Goal: Contribute content: Contribute content

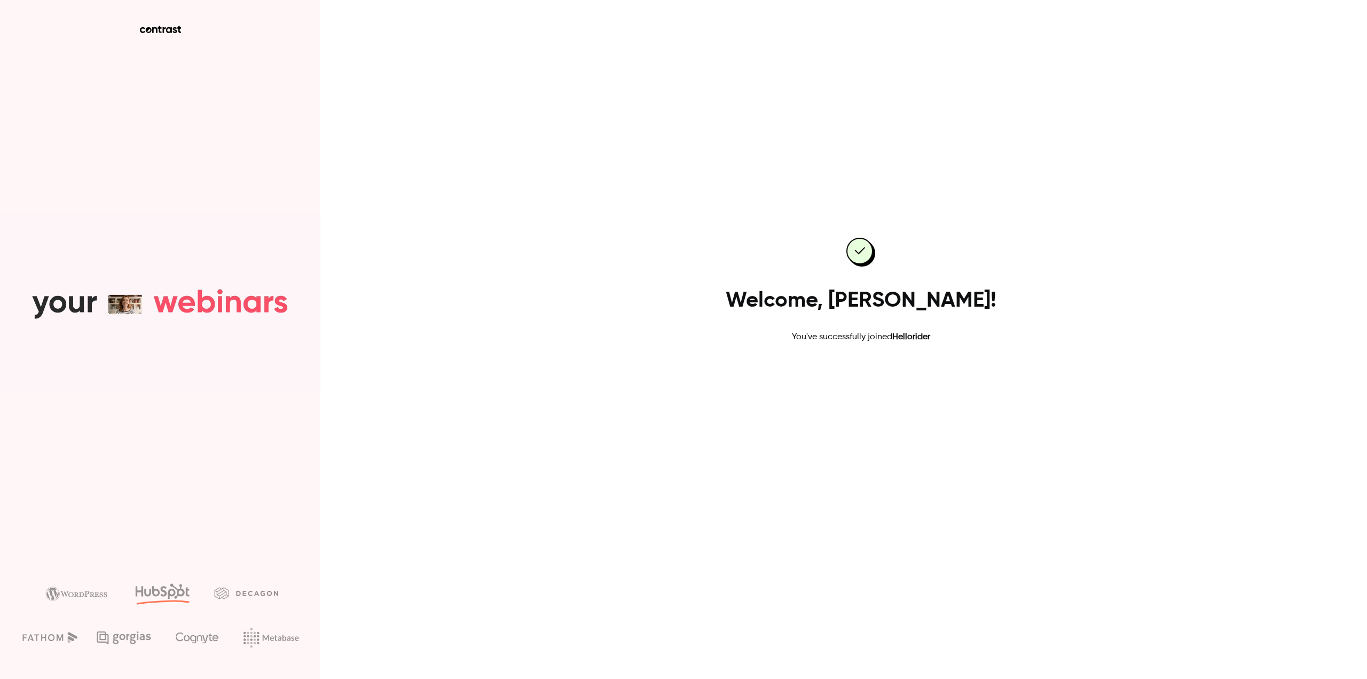
click at [846, 382] on link "Go to dashboard" at bounding box center [861, 378] width 91 height 26
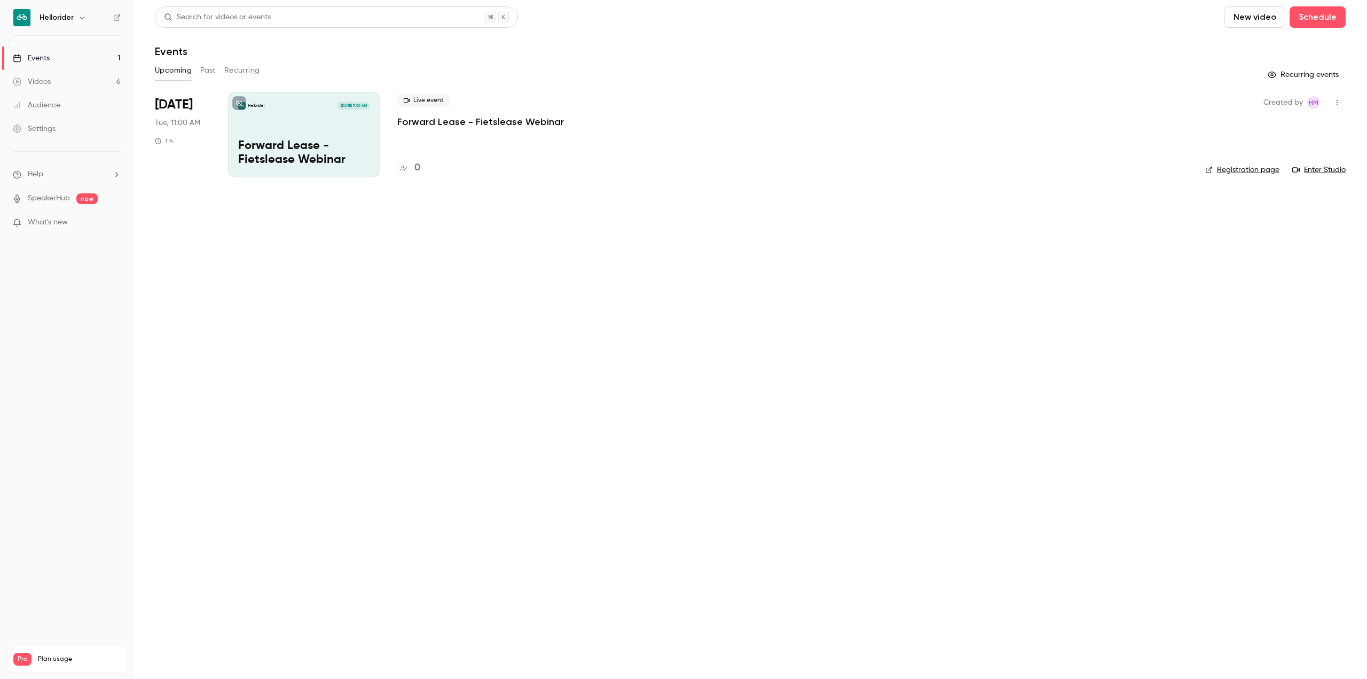
click at [50, 61] on div "Events" at bounding box center [31, 58] width 37 height 11
click at [74, 17] on div "Hellorider" at bounding box center [72, 17] width 65 height 13
click at [78, 15] on icon "button" at bounding box center [82, 17] width 9 height 9
click at [88, 92] on span "Switch channel" at bounding box center [66, 97] width 54 height 11
click at [79, 118] on div "Hellorider Events" at bounding box center [100, 120] width 122 height 11
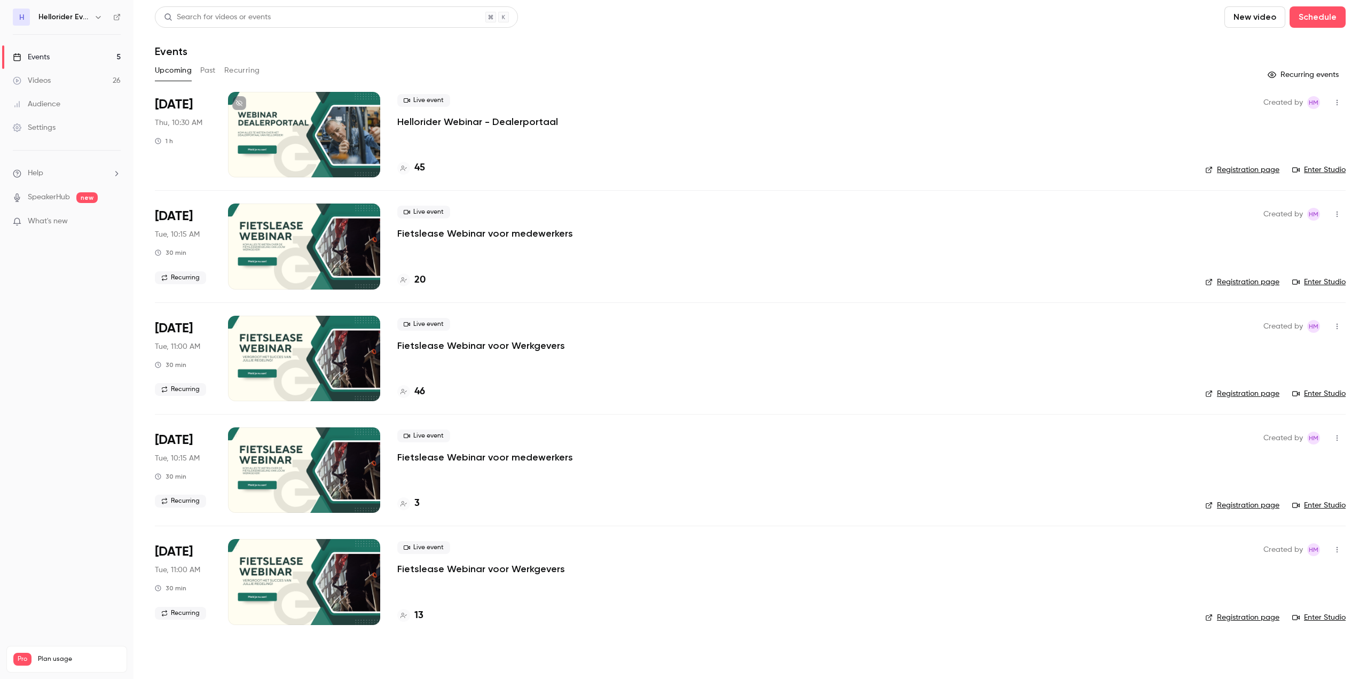
click at [500, 127] on p "Hellorider Webinar - Dealerportaal" at bounding box center [477, 121] width 161 height 13
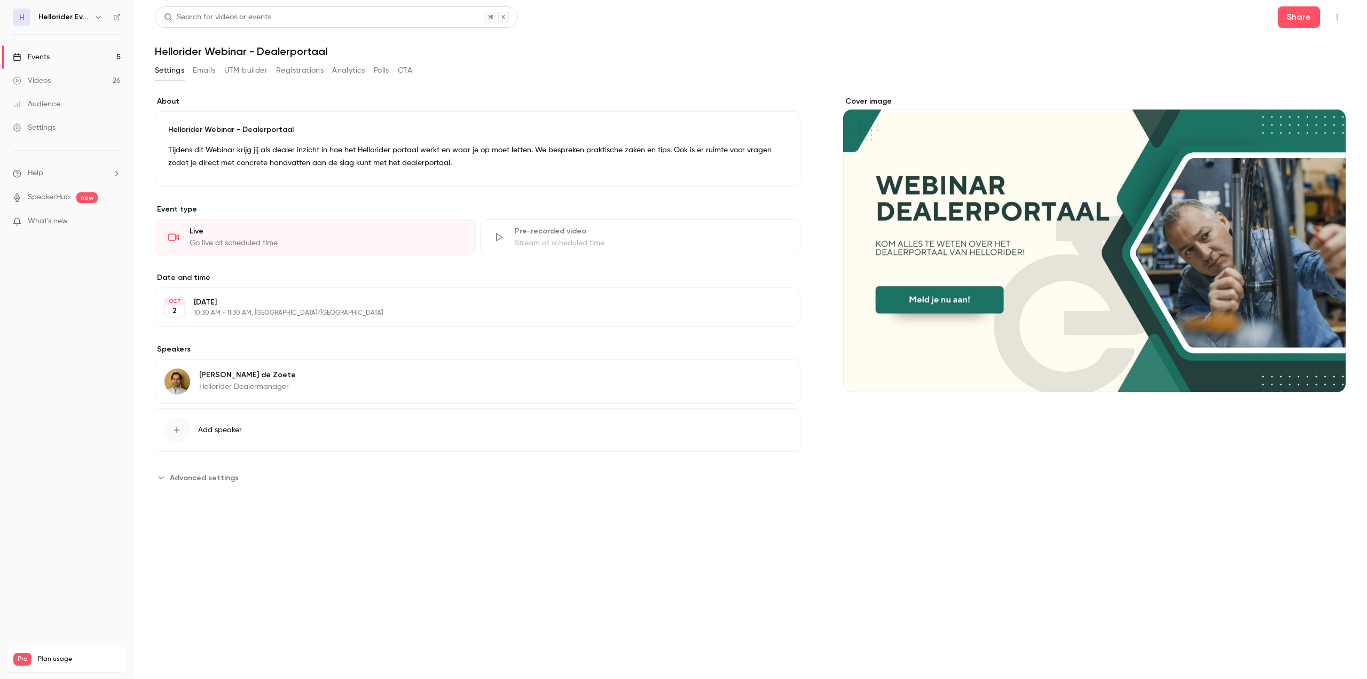
click at [195, 69] on button "Emails" at bounding box center [204, 70] width 22 height 17
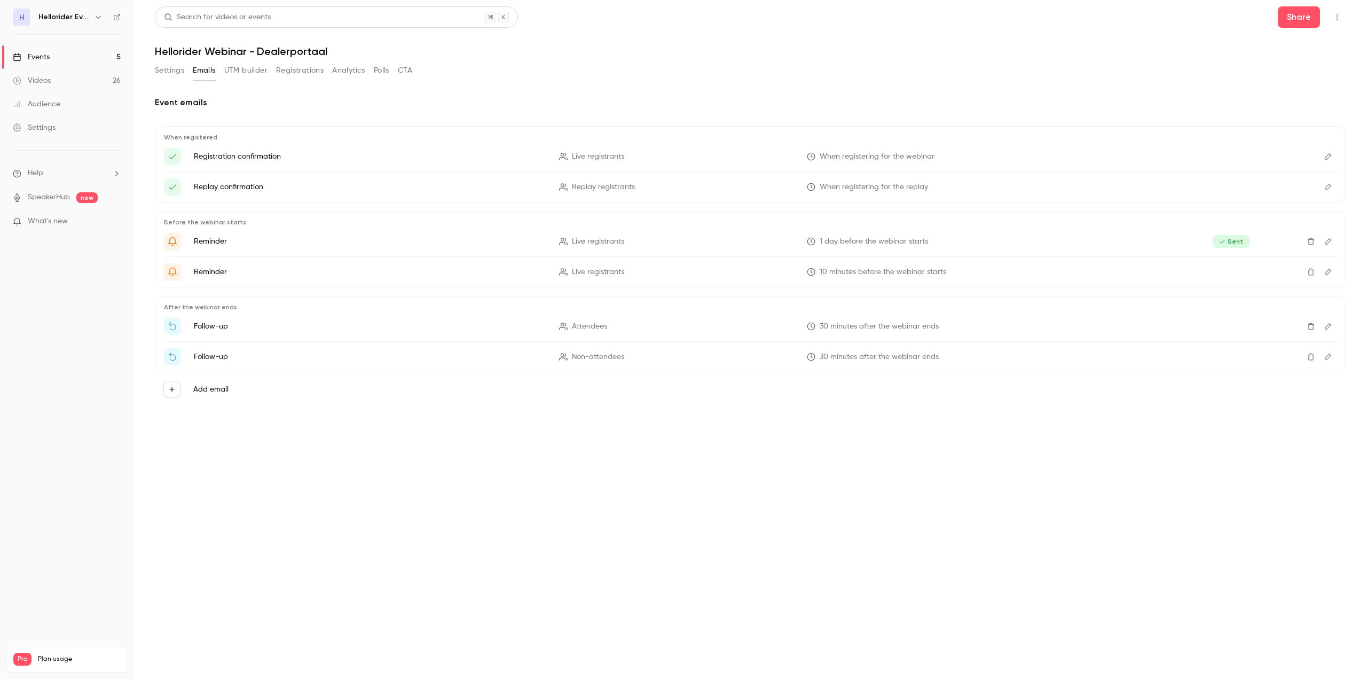
click at [244, 73] on button "UTM builder" at bounding box center [245, 70] width 43 height 17
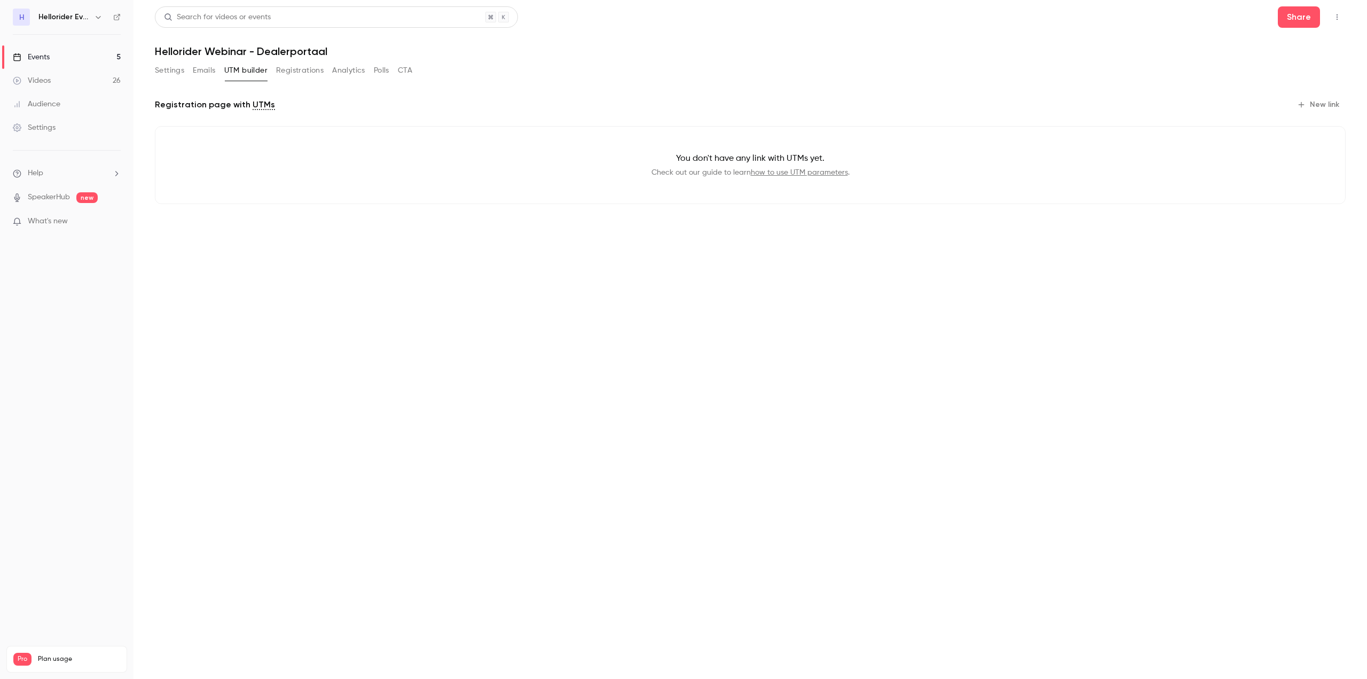
click at [292, 74] on button "Registrations" at bounding box center [300, 70] width 48 height 17
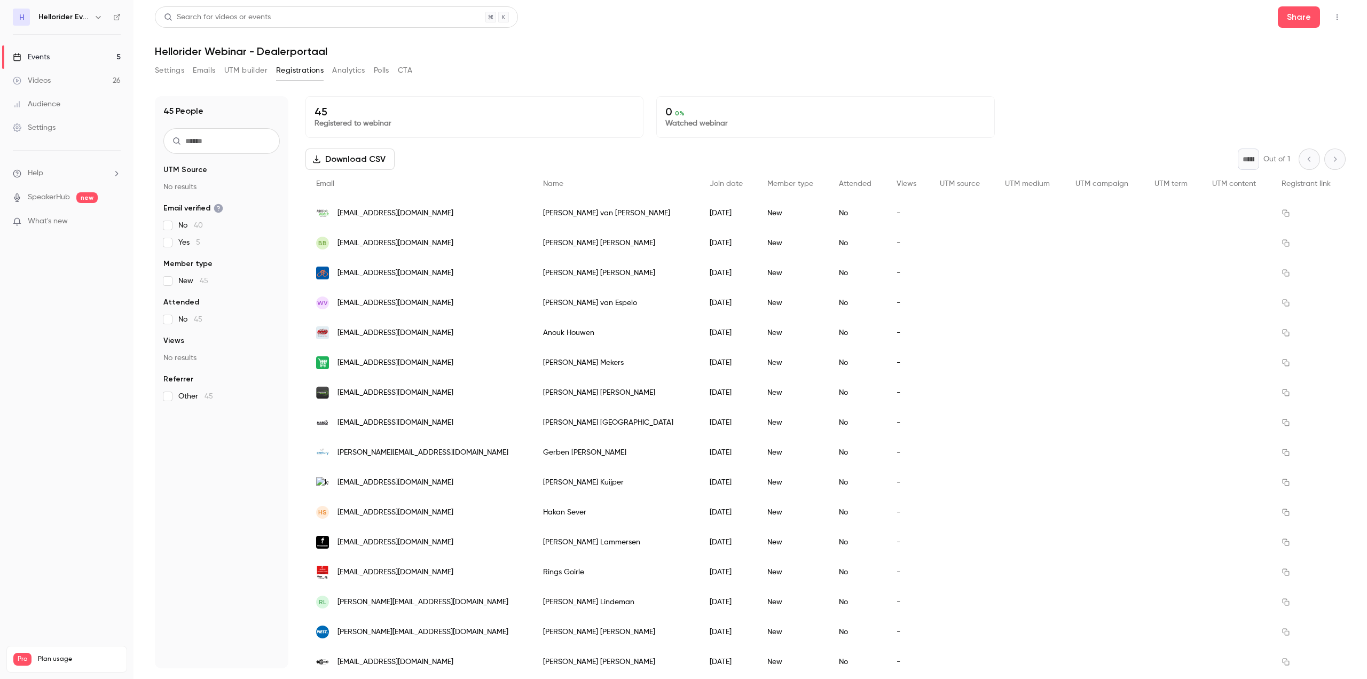
click at [342, 71] on button "Analytics" at bounding box center [348, 70] width 33 height 17
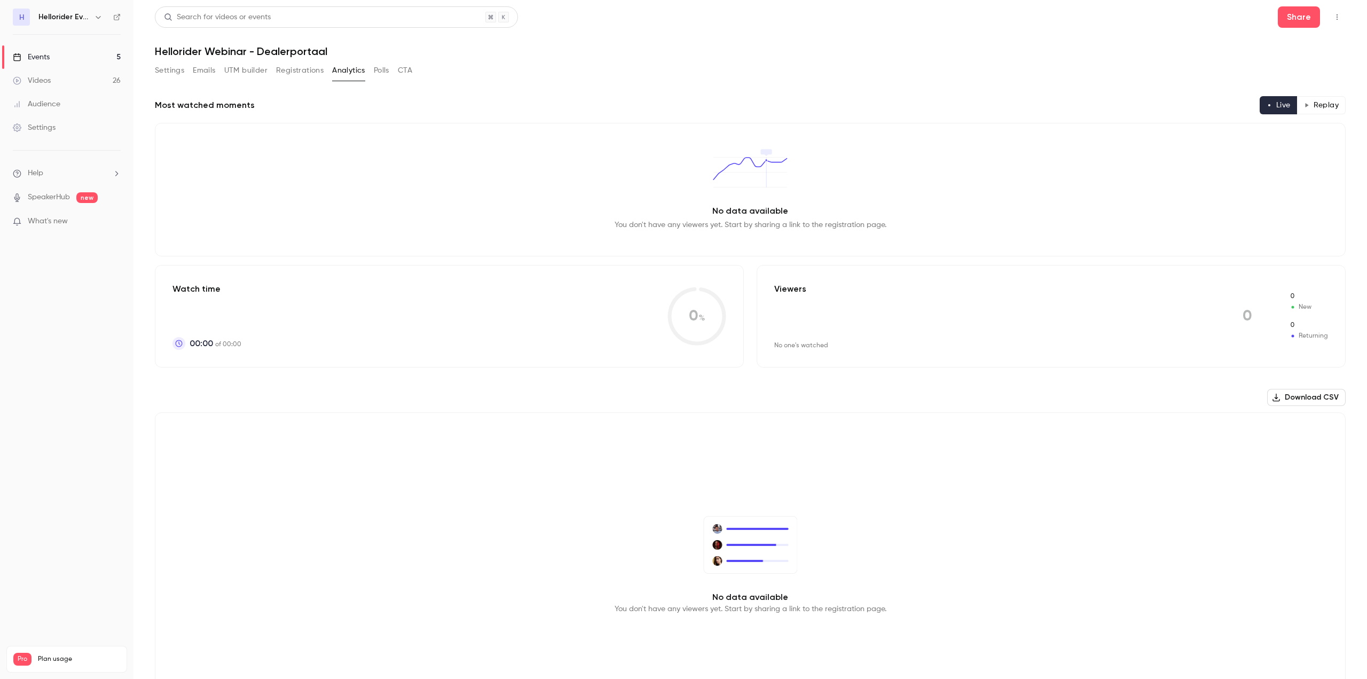
click at [379, 69] on button "Polls" at bounding box center [381, 70] width 15 height 17
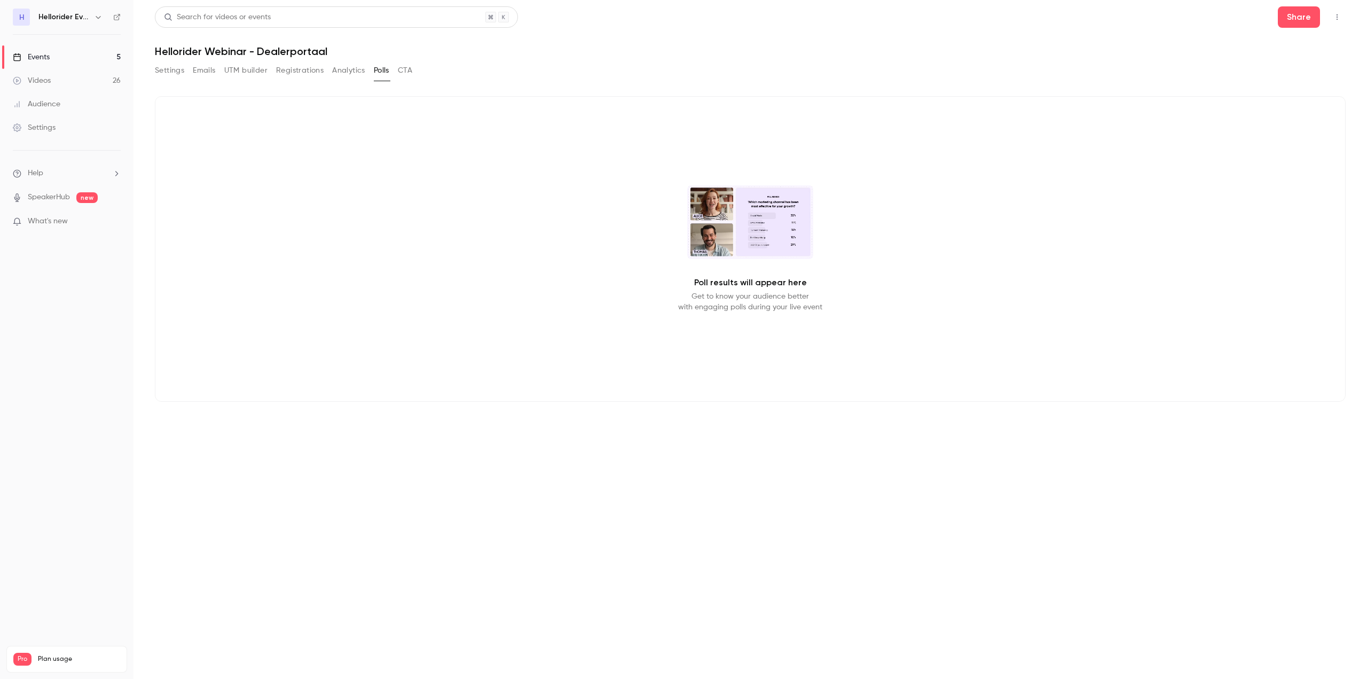
click at [175, 66] on button "Settings" at bounding box center [169, 70] width 29 height 17
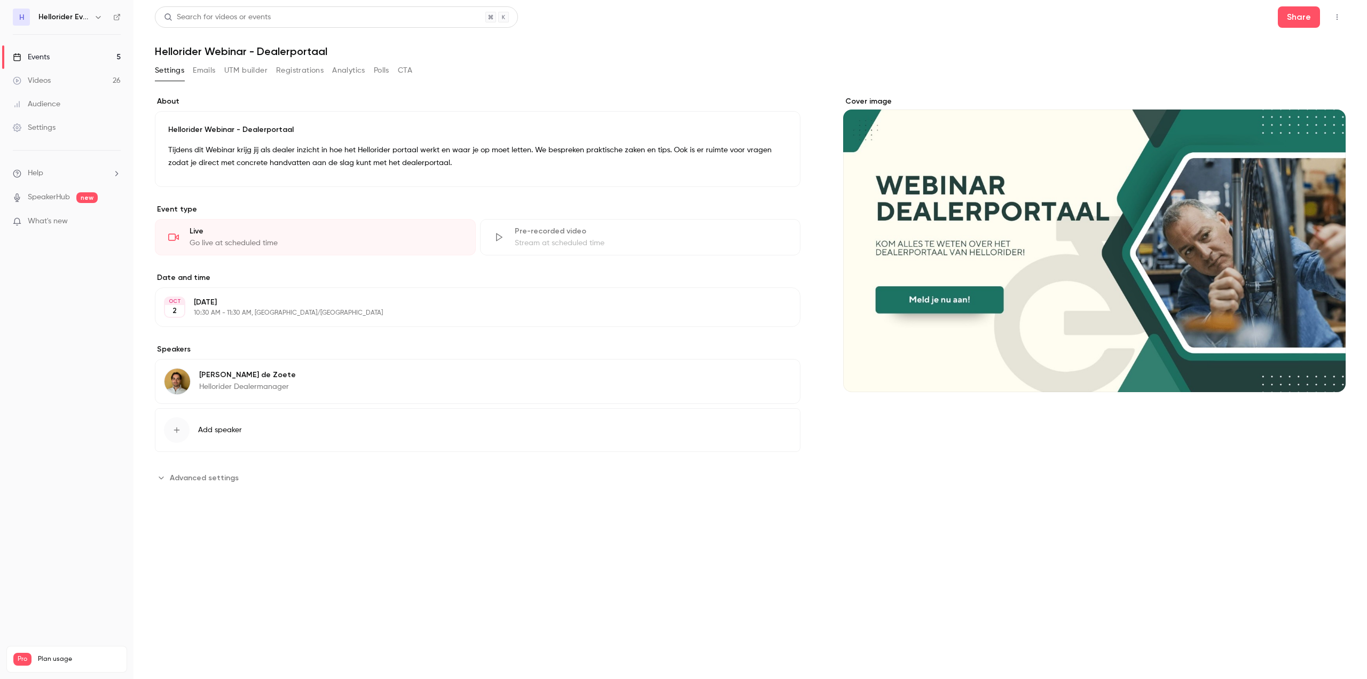
click at [208, 74] on button "Emails" at bounding box center [204, 70] width 22 height 17
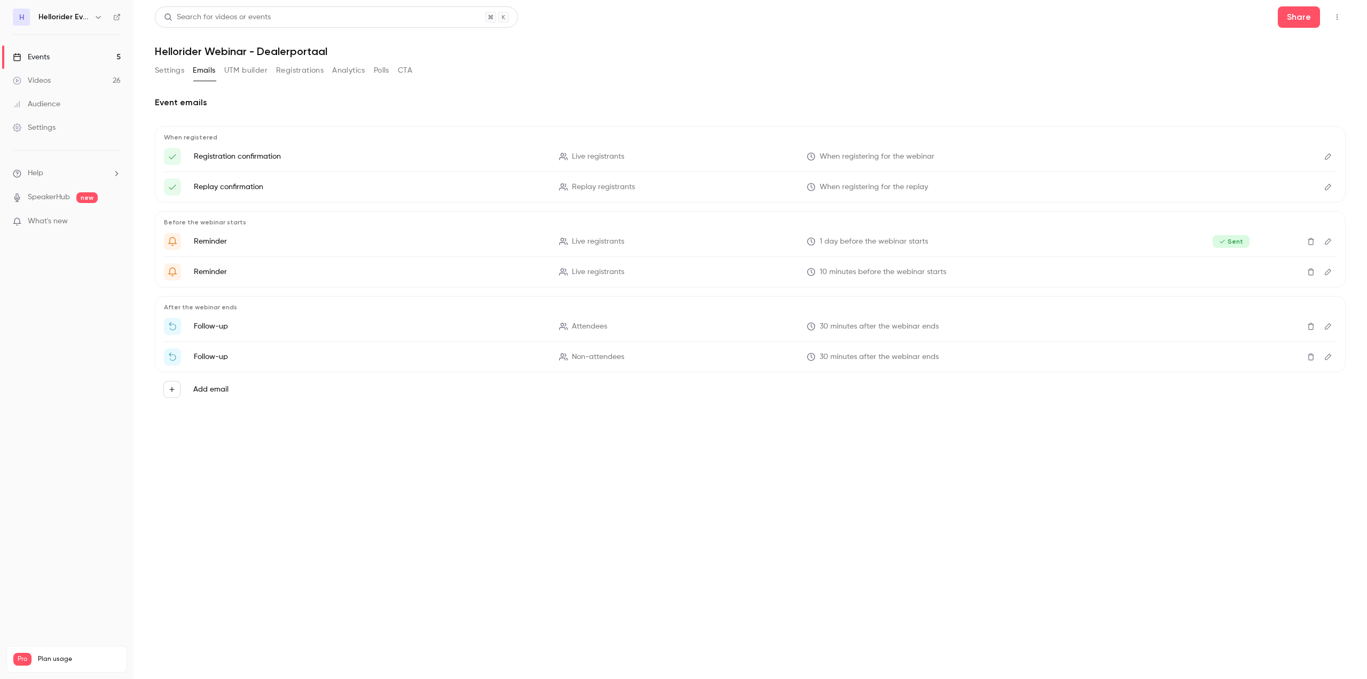
click at [344, 71] on button "Analytics" at bounding box center [348, 70] width 33 height 17
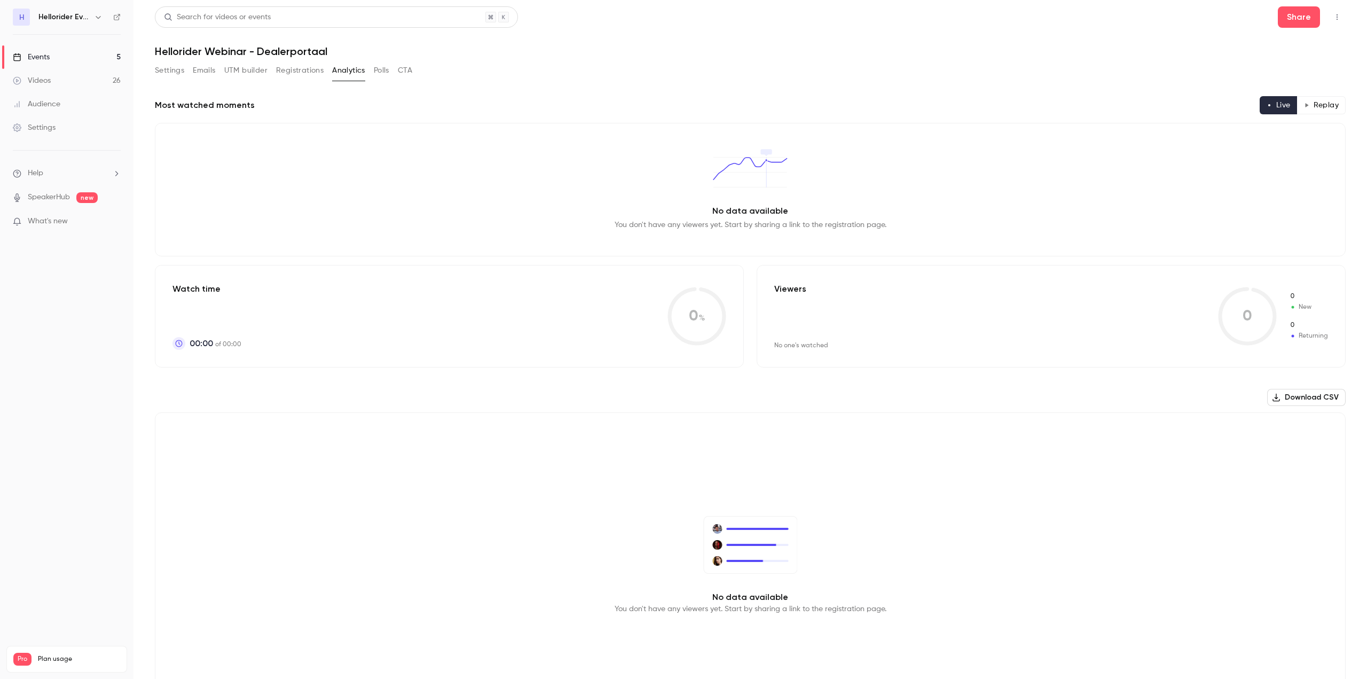
click at [386, 80] on div "Settings Emails UTM builder Registrations Analytics Polls CTA" at bounding box center [283, 72] width 257 height 21
click at [385, 75] on button "Polls" at bounding box center [381, 70] width 15 height 17
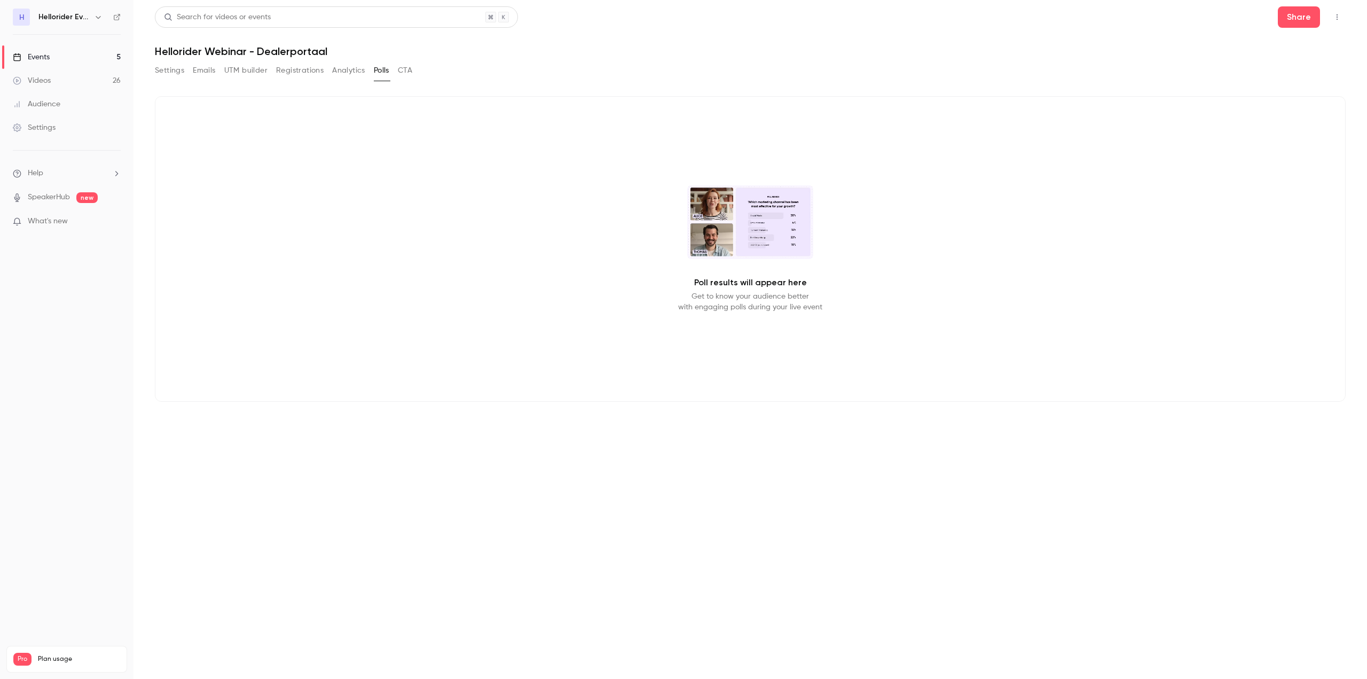
click at [403, 69] on button "CTA" at bounding box center [405, 70] width 14 height 17
click at [171, 68] on button "Settings" at bounding box center [169, 70] width 29 height 17
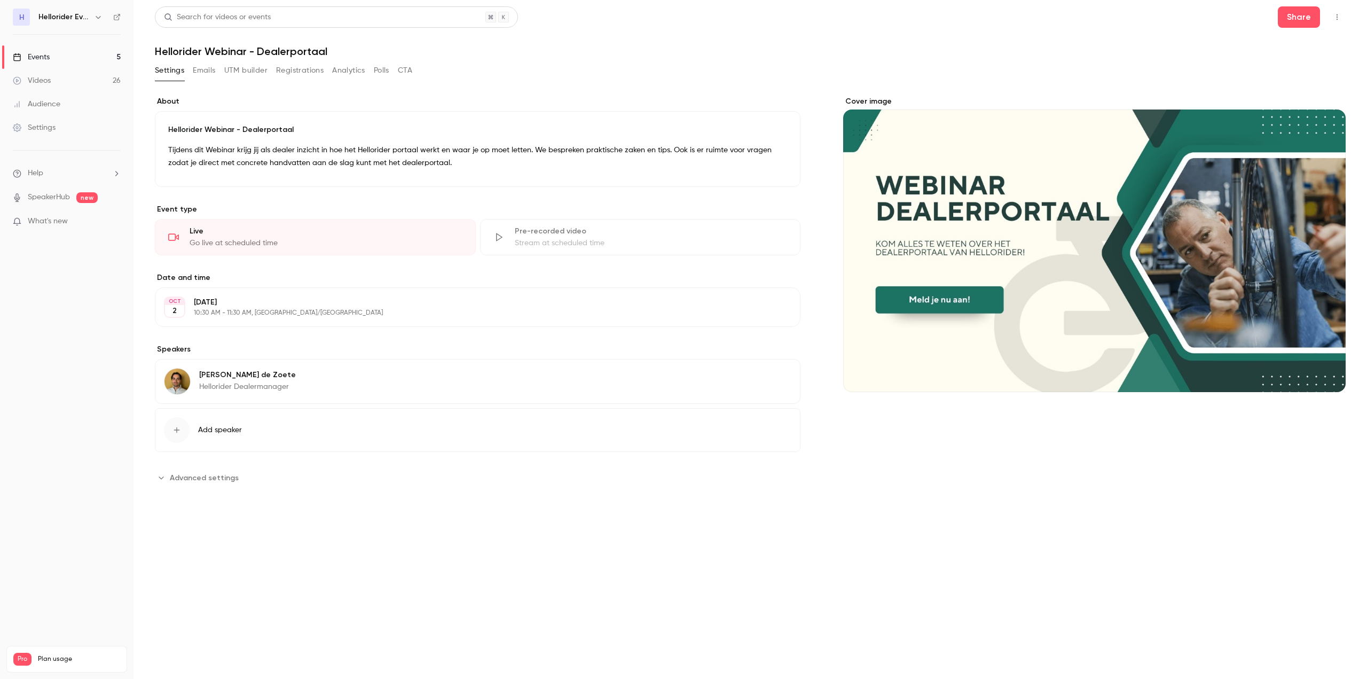
click at [72, 81] on link "Videos 26" at bounding box center [67, 81] width 134 height 24
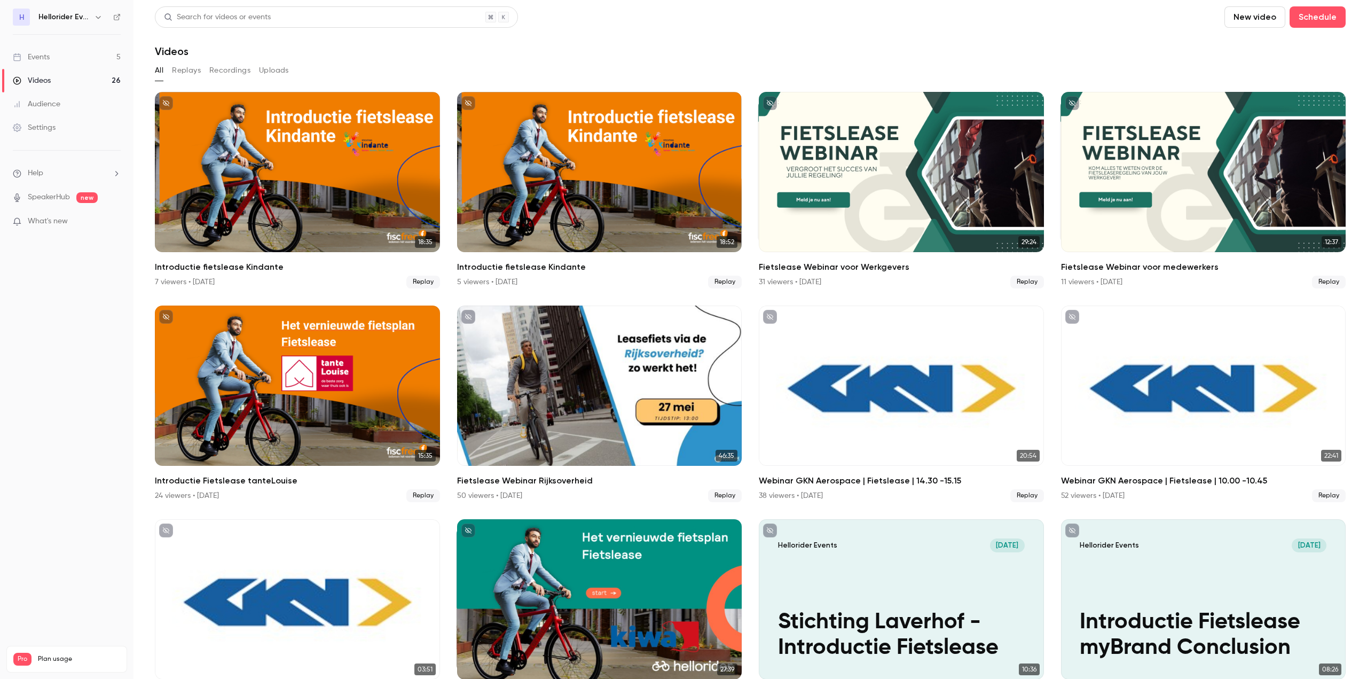
click at [53, 62] on link "Events 5" at bounding box center [67, 57] width 134 height 24
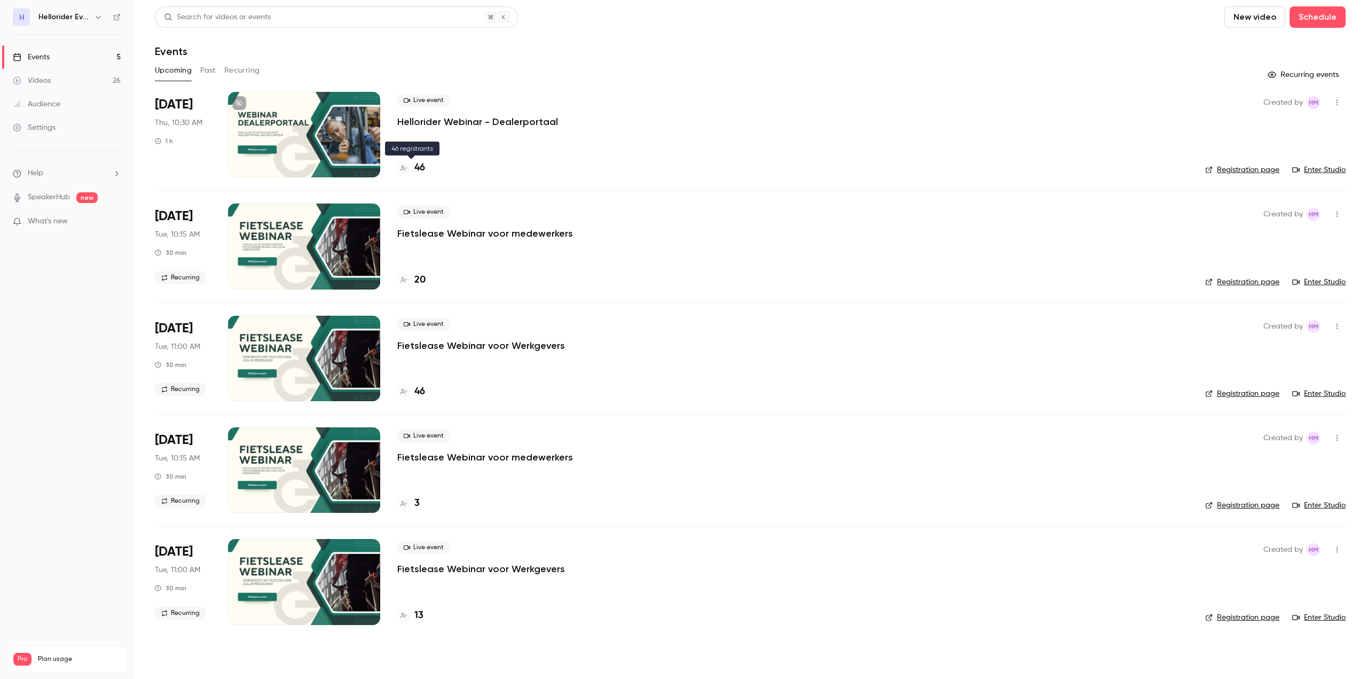
click at [421, 173] on h4 "46" at bounding box center [419, 168] width 11 height 14
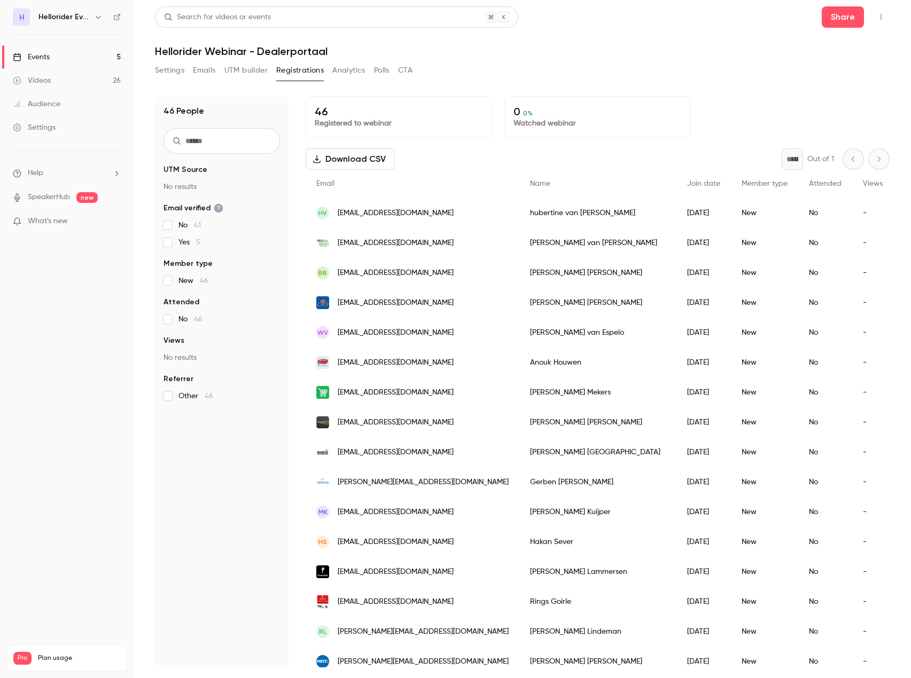
click at [44, 199] on link "SpeakerHub" at bounding box center [49, 197] width 42 height 11
click at [51, 55] on link "Events 5" at bounding box center [67, 57] width 134 height 24
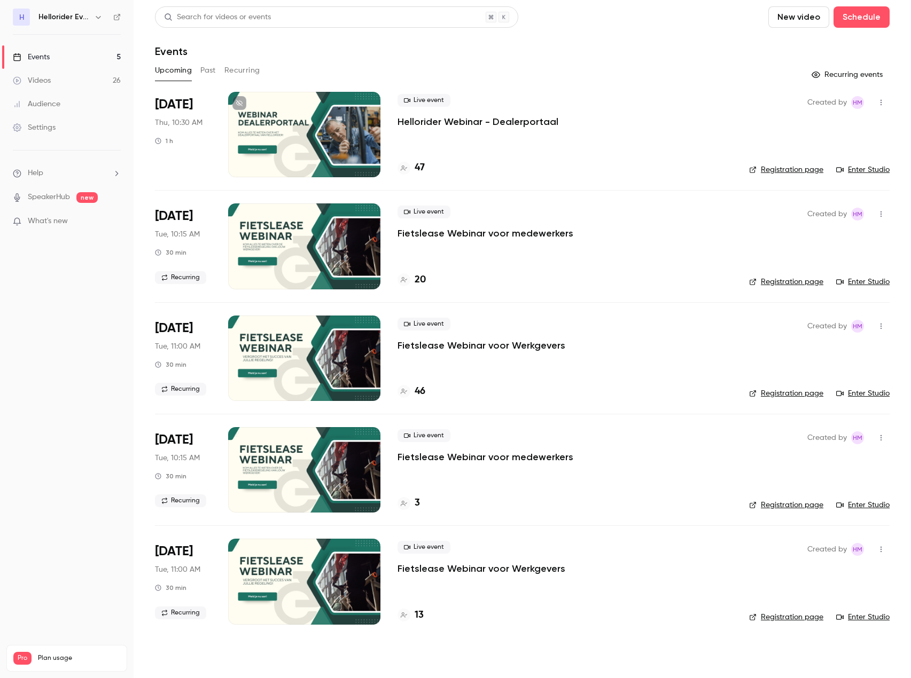
click at [823, 17] on button "New video" at bounding box center [798, 16] width 61 height 21
click at [812, 49] on div "Record" at bounding box center [837, 46] width 81 height 11
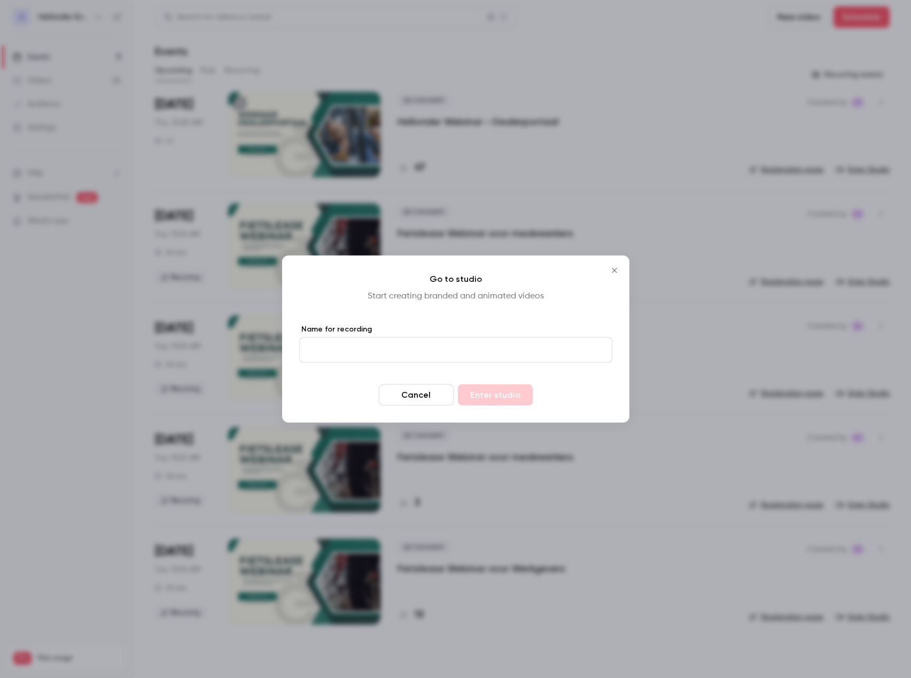
click at [391, 343] on input "Name for recording" at bounding box center [455, 351] width 313 height 26
type input "****"
click at [499, 402] on button "Enter studio" at bounding box center [495, 395] width 75 height 21
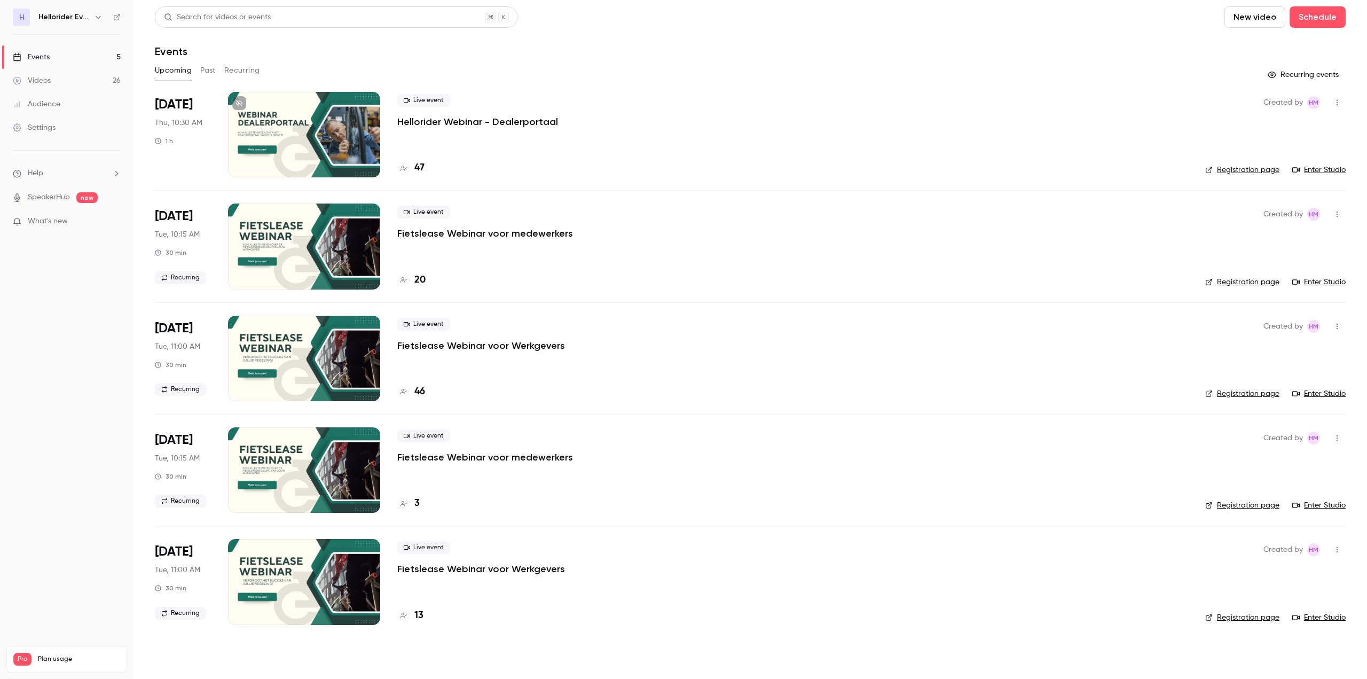
click at [69, 74] on link "Videos 26" at bounding box center [67, 81] width 134 height 24
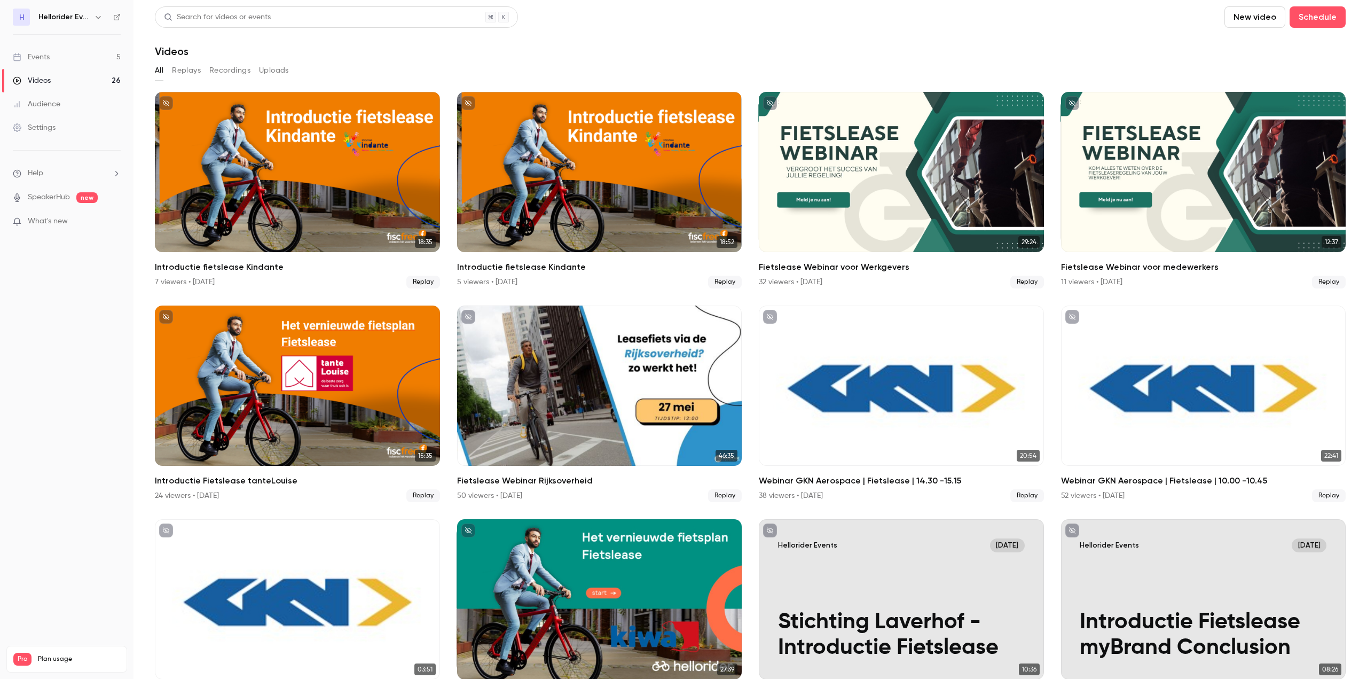
click at [80, 53] on link "Events 5" at bounding box center [67, 57] width 134 height 24
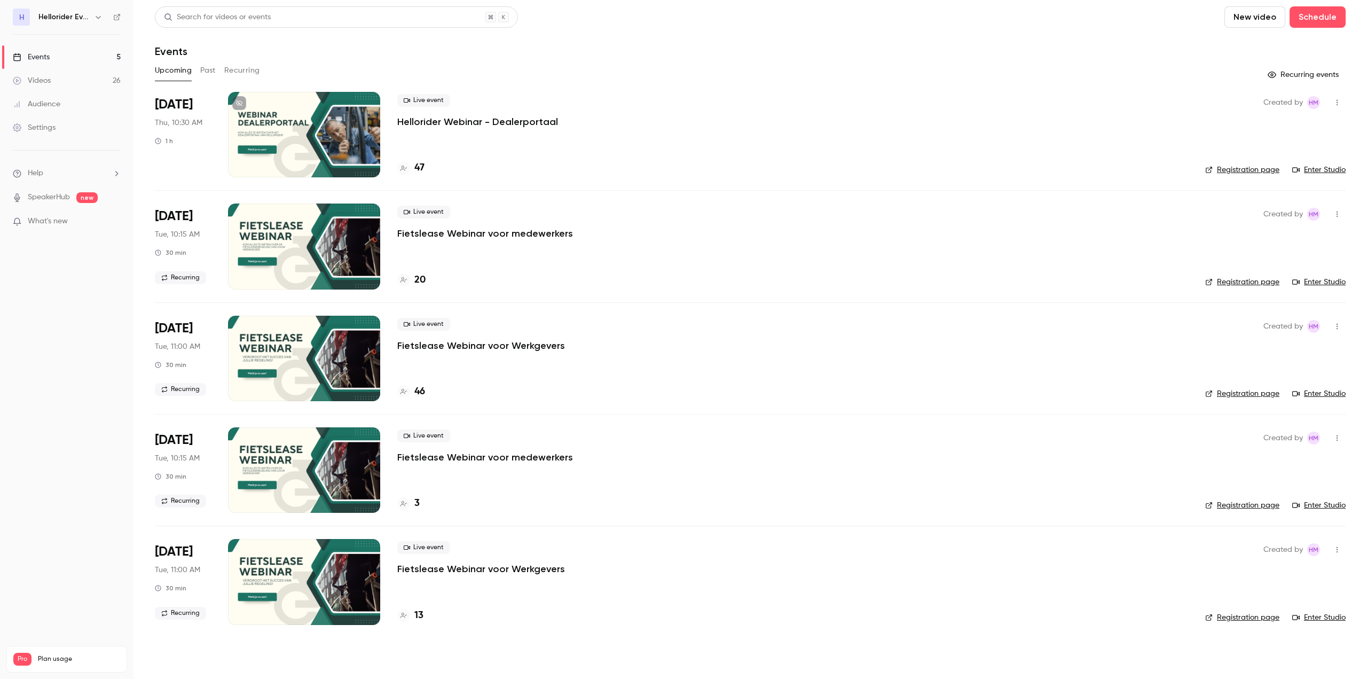
click at [1252, 19] on button "New video" at bounding box center [1255, 16] width 61 height 21
click at [1255, 55] on li "Record" at bounding box center [1285, 47] width 115 height 28
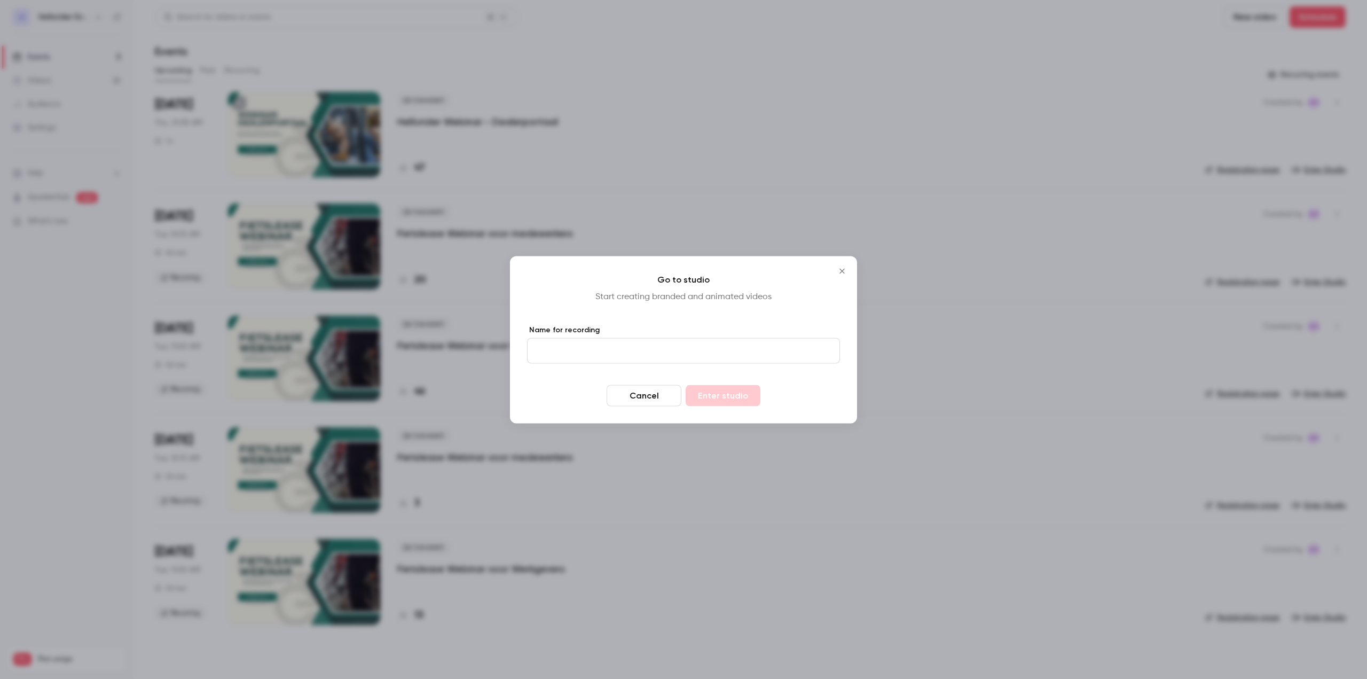
click at [664, 350] on input "Name for recording" at bounding box center [683, 351] width 313 height 26
type input "****"
click at [705, 382] on form "Name for recording **** Cancel Enter studio" at bounding box center [683, 365] width 313 height 82
click at [708, 385] on button "Enter studio" at bounding box center [723, 395] width 75 height 21
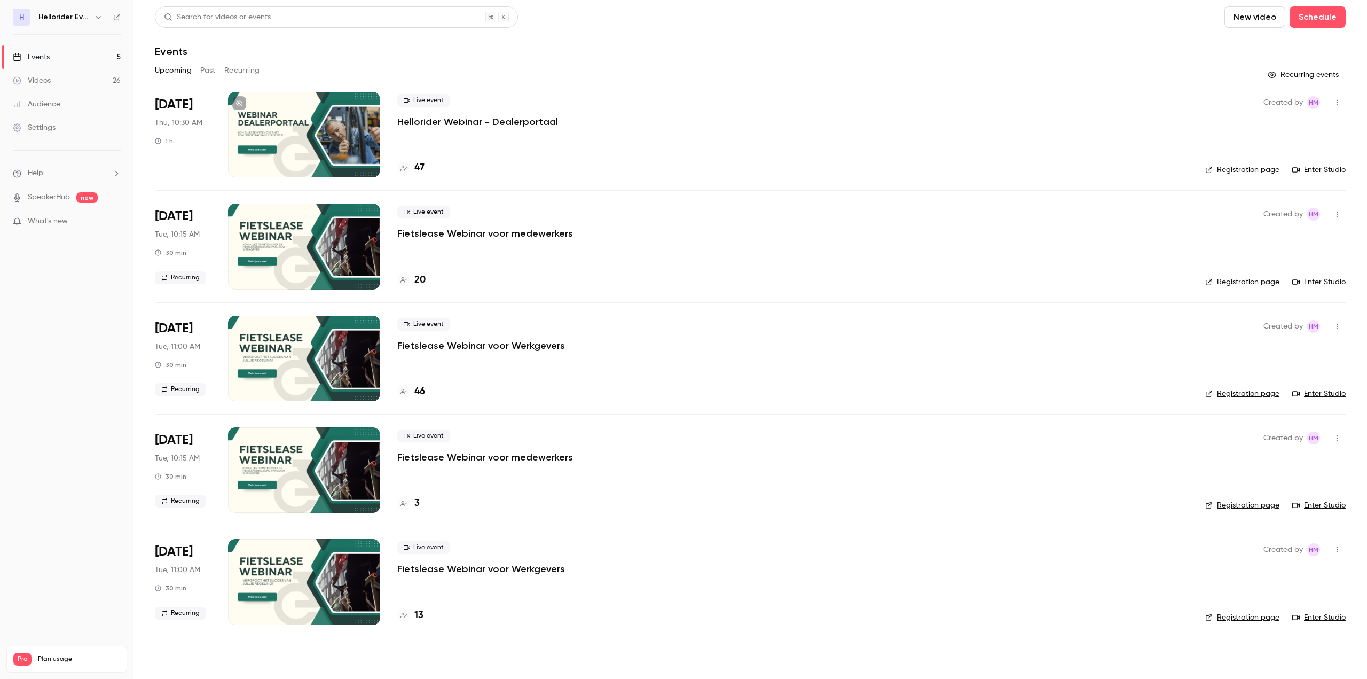
click at [98, 19] on icon "button" at bounding box center [98, 17] width 9 height 9
click at [52, 317] on div at bounding box center [683, 339] width 1367 height 679
click at [65, 170] on li "Help" at bounding box center [67, 173] width 108 height 11
click at [103, 383] on div at bounding box center [683, 339] width 1367 height 679
click at [84, 16] on h6 "Hellorider Events" at bounding box center [63, 17] width 51 height 11
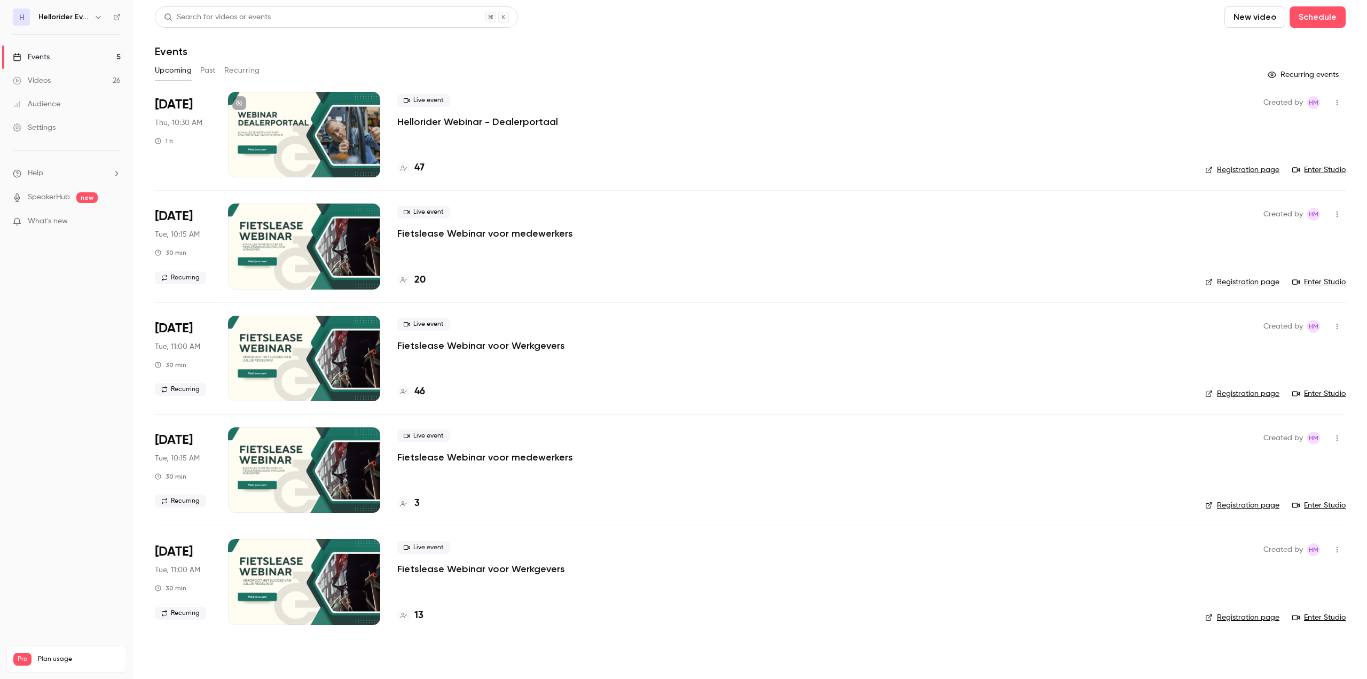
click at [91, 16] on div "Hellorider Events" at bounding box center [71, 17] width 66 height 13
click at [94, 16] on icon "button" at bounding box center [98, 17] width 9 height 9
click at [107, 58] on div "H Hellorider Events quintin.dezoete@hellorider.com Switch channel 2 Billing Pro…" at bounding box center [132, 119] width 247 height 153
click at [102, 65] on div "H Hellorider Events quintin.dezoete@hellorider.com Switch channel 2 Billing Pro…" at bounding box center [132, 119] width 247 height 153
click at [76, 89] on li "Switch channel 2" at bounding box center [132, 96] width 247 height 28
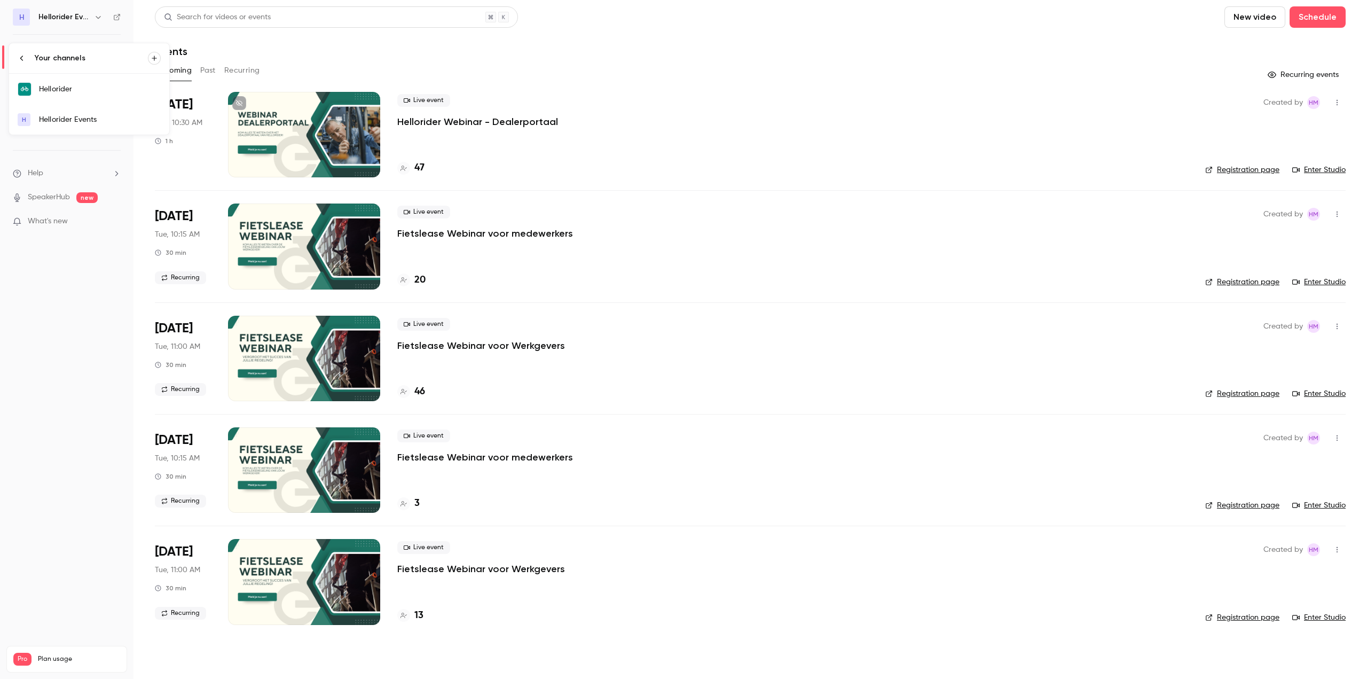
click at [70, 82] on link "Hellorider" at bounding box center [89, 89] width 160 height 31
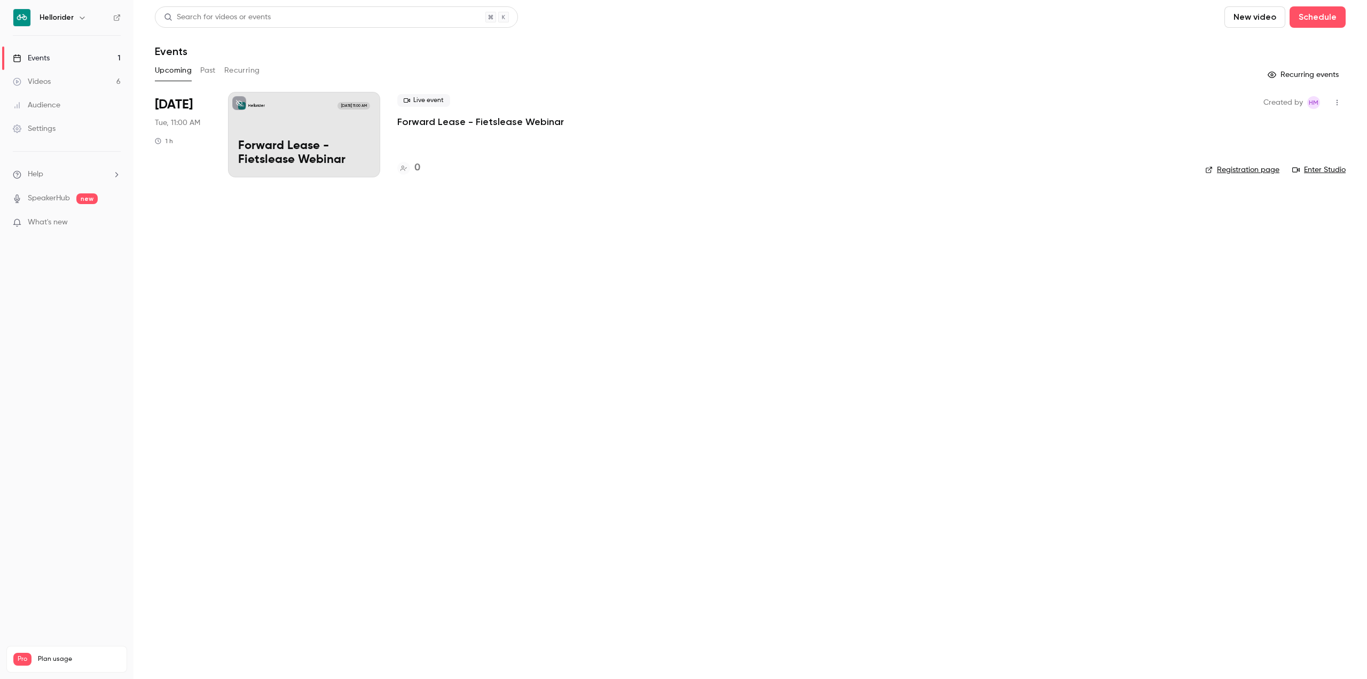
click at [68, 19] on h6 "Hellorider" at bounding box center [57, 17] width 34 height 11
click at [67, 26] on div "Hellorider" at bounding box center [67, 18] width 108 height 18
click at [55, 50] on link "Events 1" at bounding box center [67, 58] width 134 height 24
click at [82, 16] on icon "button" at bounding box center [82, 17] width 9 height 9
click at [77, 98] on span "Switch channel" at bounding box center [66, 97] width 54 height 11
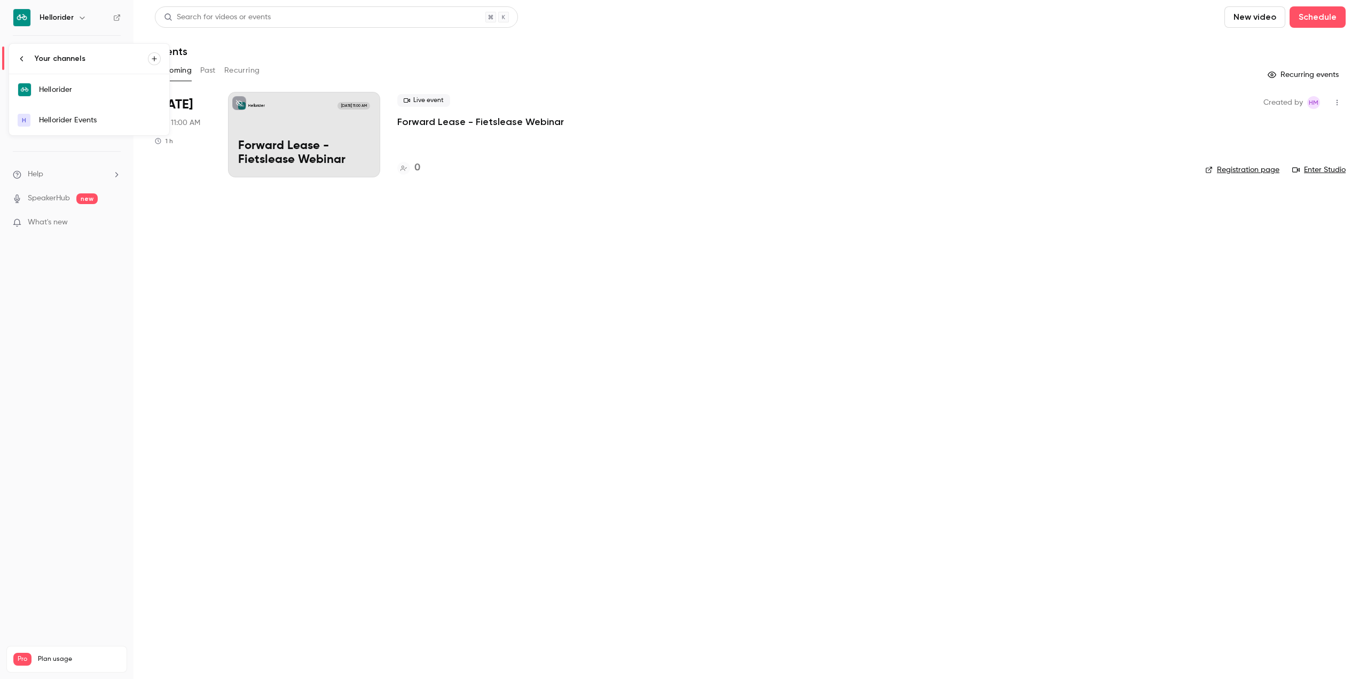
click at [76, 124] on div "Hellorider Events" at bounding box center [100, 120] width 122 height 11
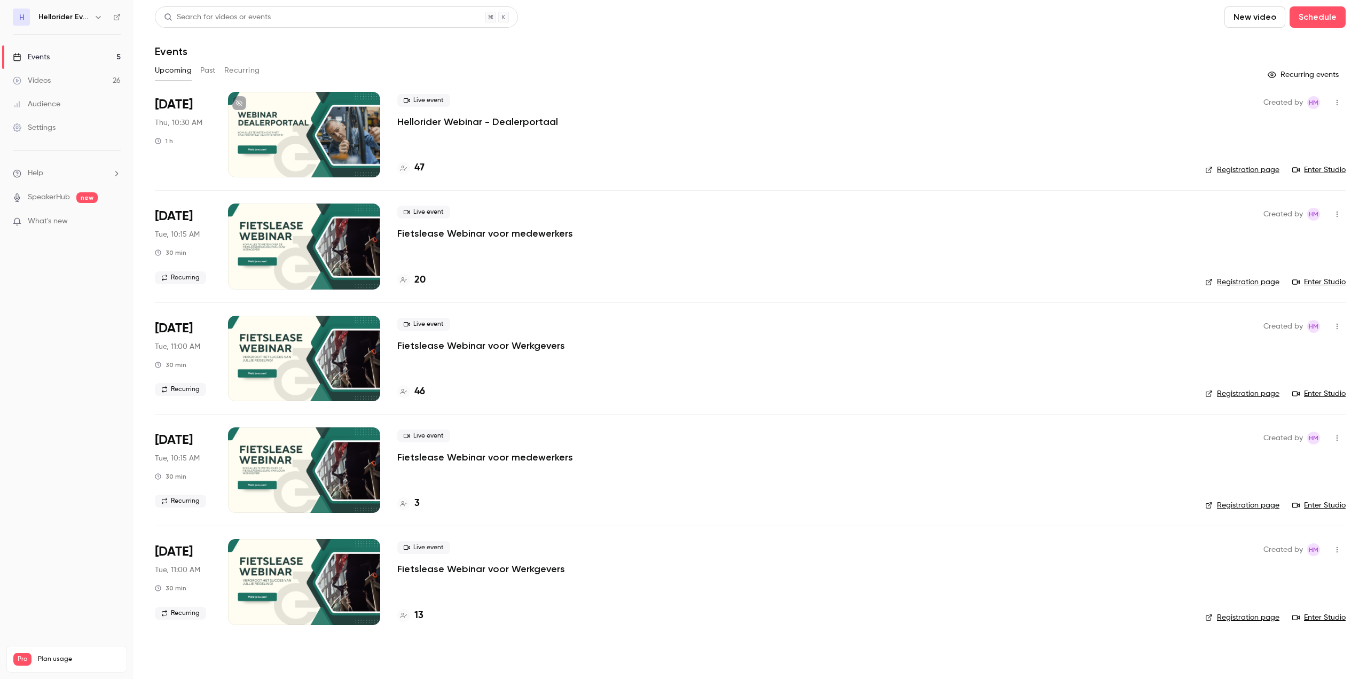
click at [1314, 170] on link "Enter Studio" at bounding box center [1319, 170] width 53 height 11
